Goal: Task Accomplishment & Management: Manage account settings

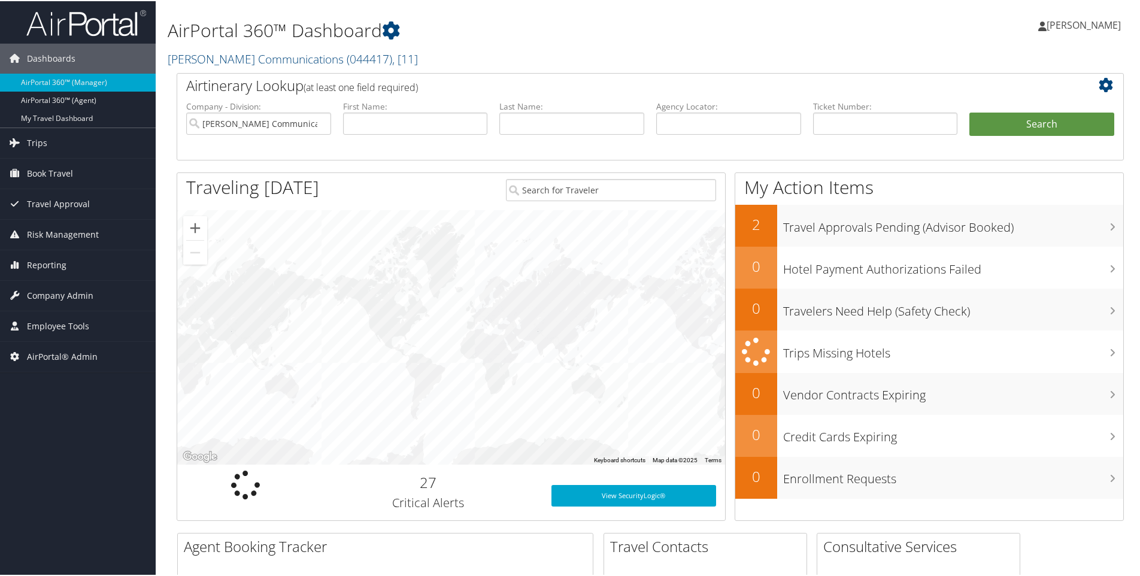
click at [401, 56] on h2 "[PERSON_NAME] Communications ( 044417 ) , [ 11 ]" at bounding box center [490, 57] width 644 height 20
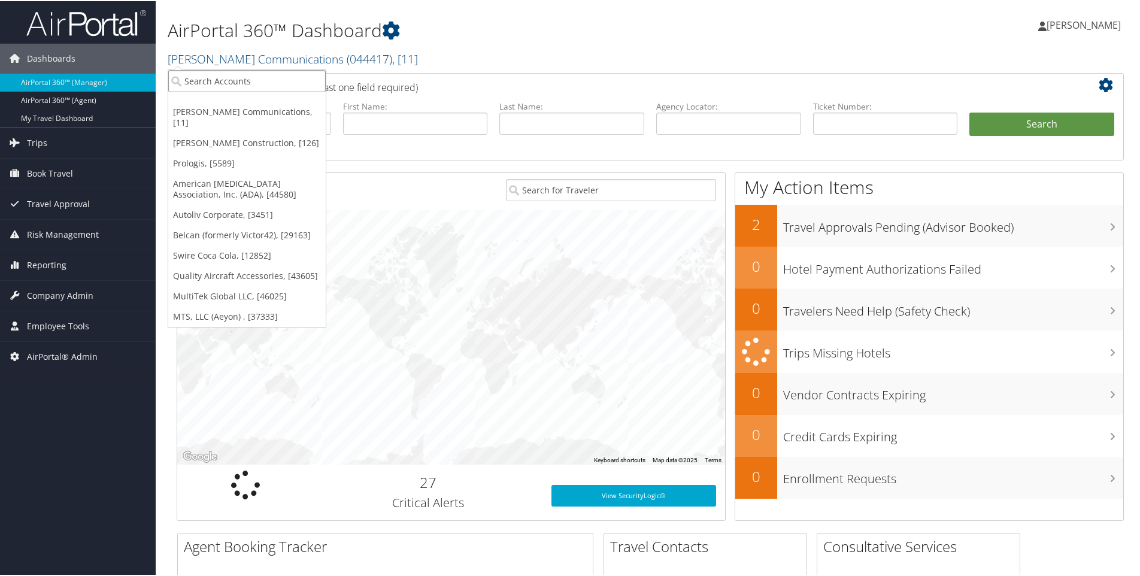
click at [259, 81] on input "search" at bounding box center [247, 80] width 158 height 22
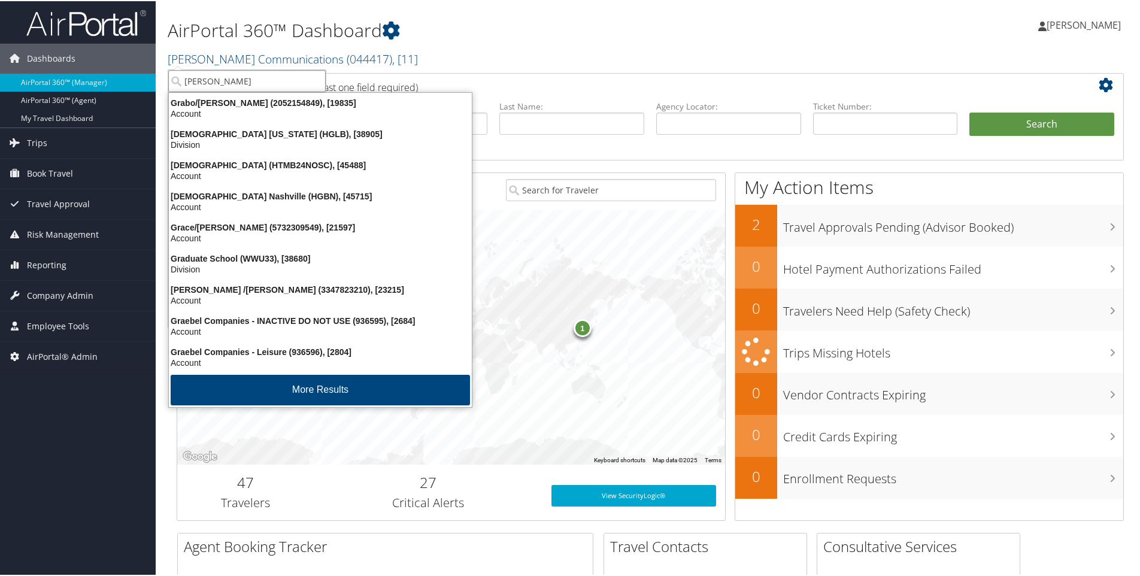
type input "grappa"
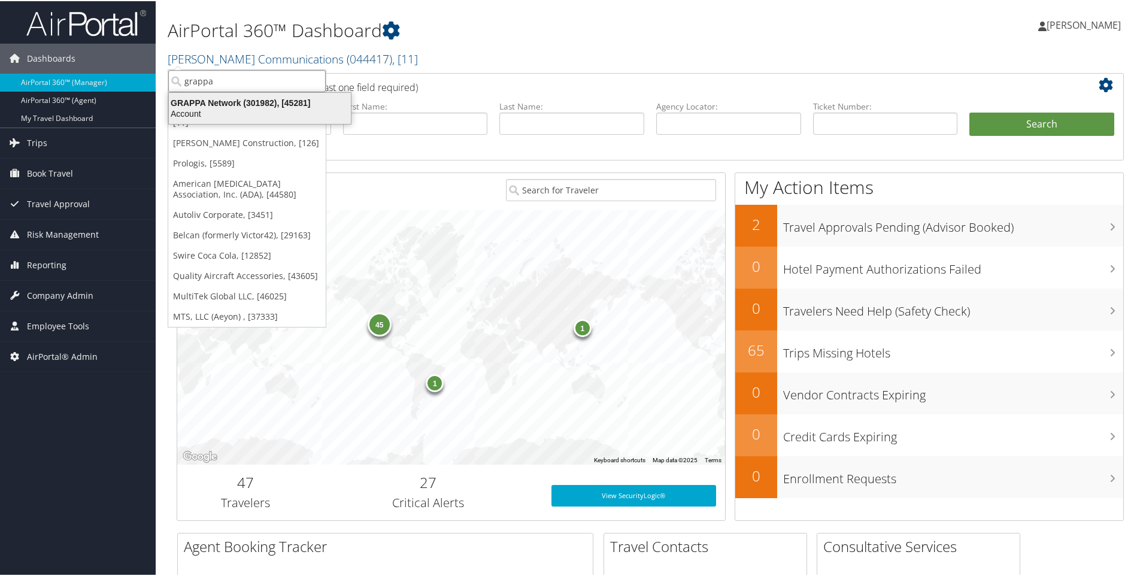
click at [225, 100] on div "GRAPPA Network (301982), [45281]" at bounding box center [260, 101] width 196 height 11
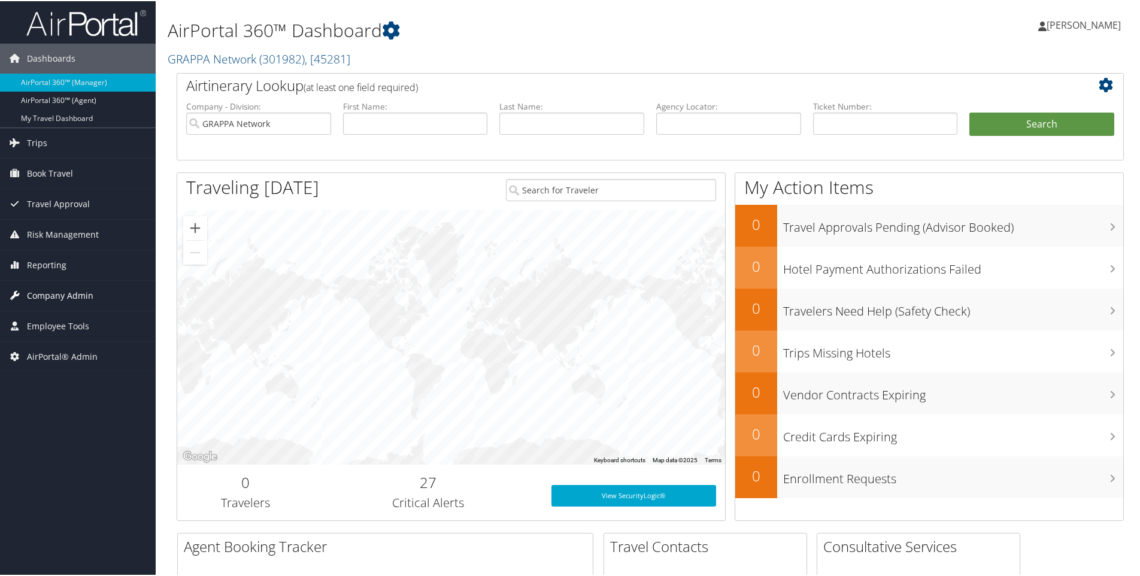
click at [69, 295] on span "Company Admin" at bounding box center [60, 295] width 66 height 30
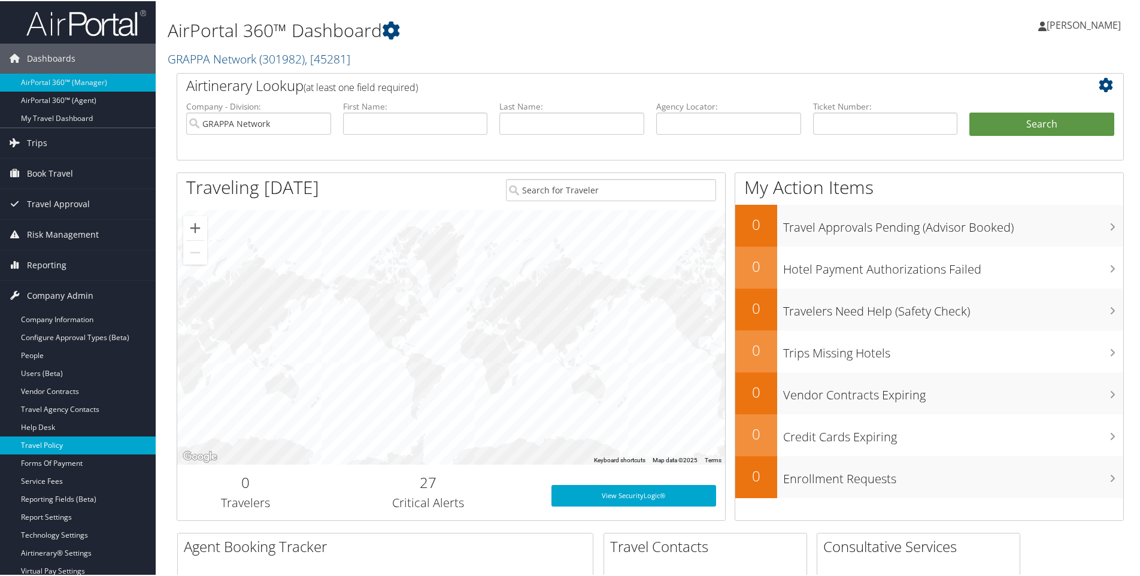
click at [55, 439] on link "Travel Policy" at bounding box center [78, 444] width 156 height 18
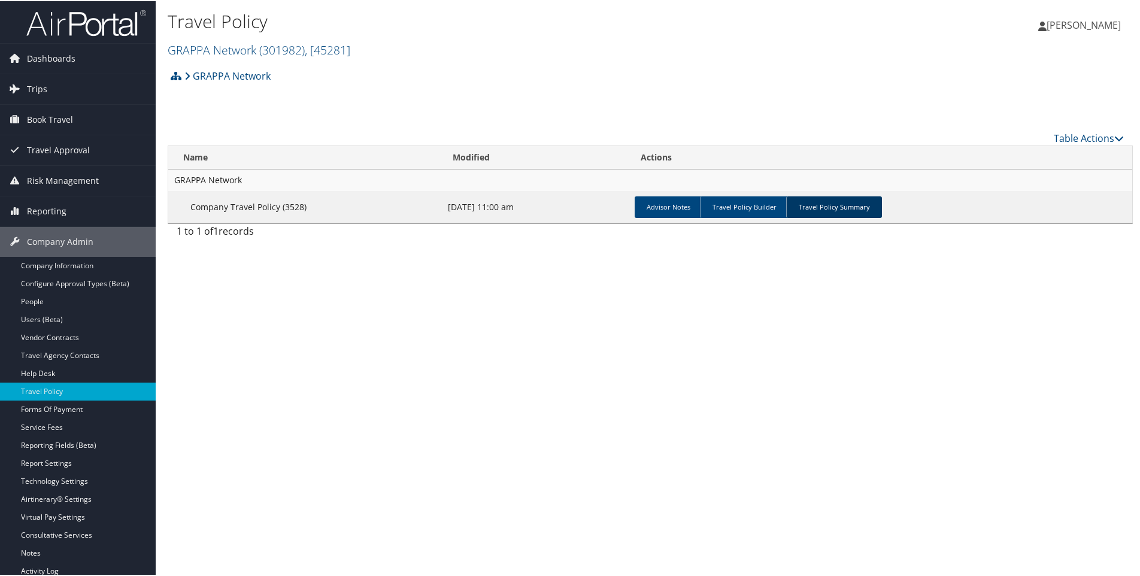
click at [828, 202] on link "Travel Policy Summary" at bounding box center [834, 206] width 96 height 22
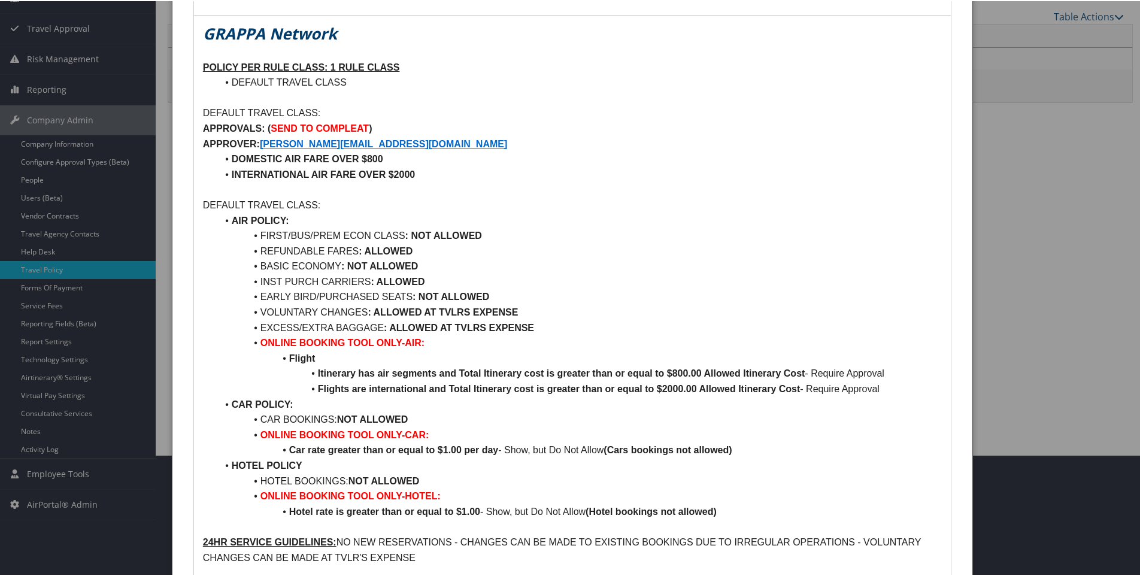
scroll to position [107, 0]
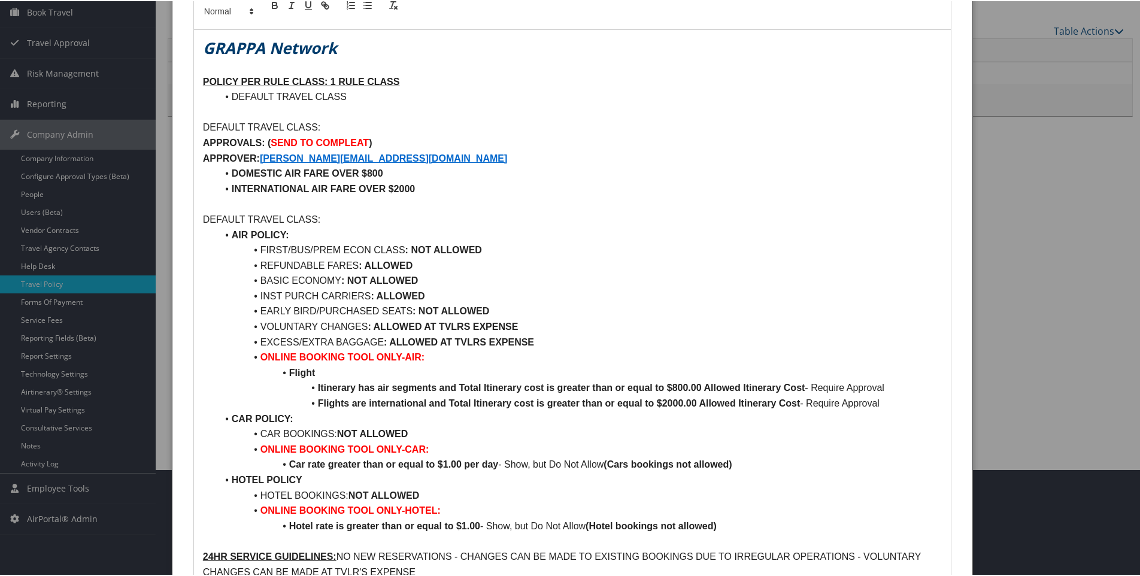
click at [1029, 87] on div at bounding box center [572, 288] width 1145 height 576
